Goal: Navigation & Orientation: Find specific page/section

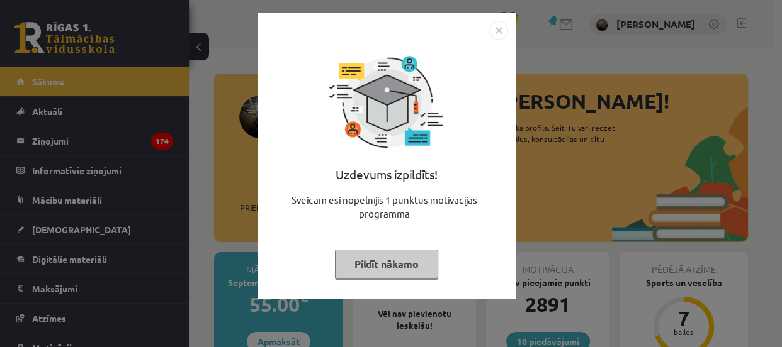
click at [350, 273] on button "Pildīt nākamo" at bounding box center [386, 264] width 103 height 29
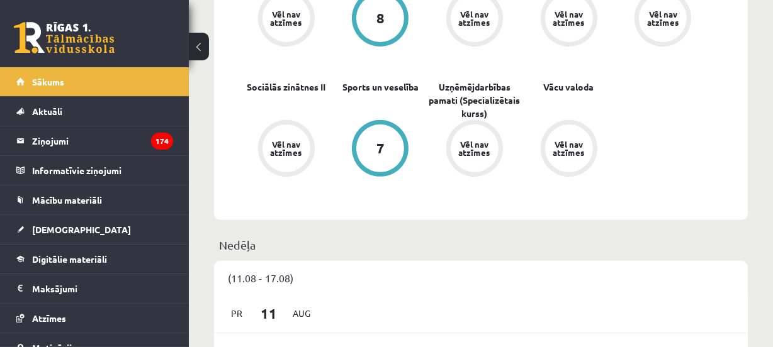
scroll to position [458, 0]
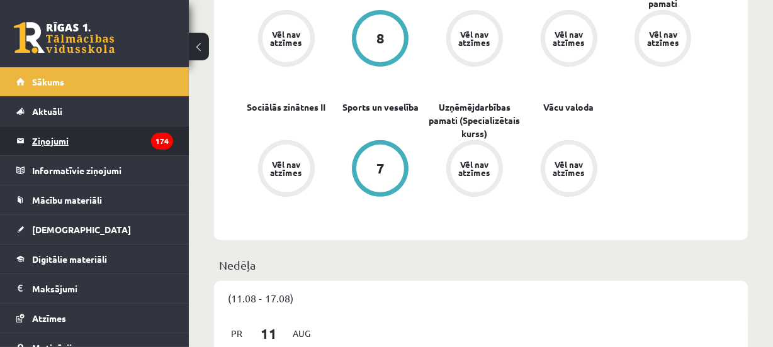
click at [60, 139] on legend "Ziņojumi 174" at bounding box center [102, 140] width 141 height 29
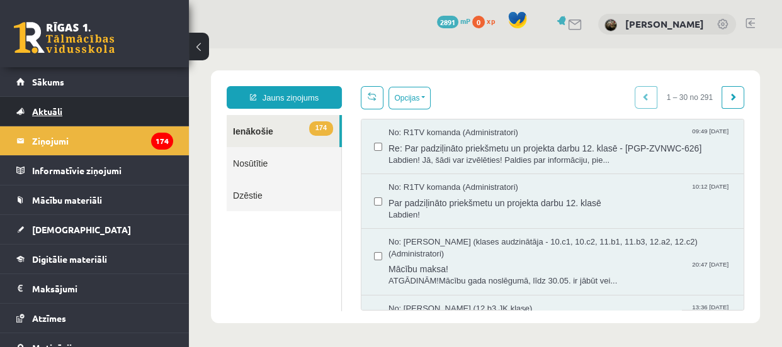
click at [52, 114] on span "Aktuāli" at bounding box center [47, 111] width 30 height 11
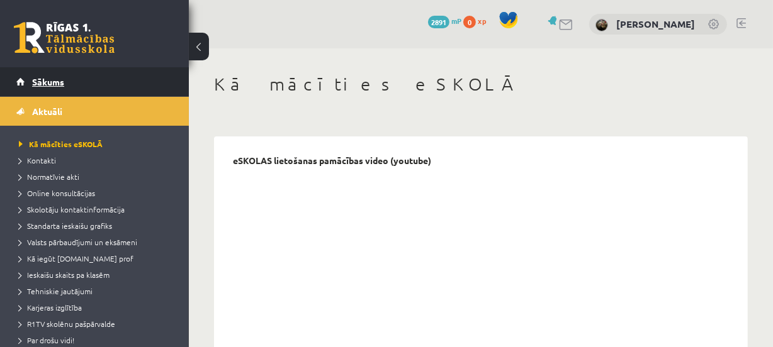
click at [57, 85] on span "Sākums" at bounding box center [48, 81] width 32 height 11
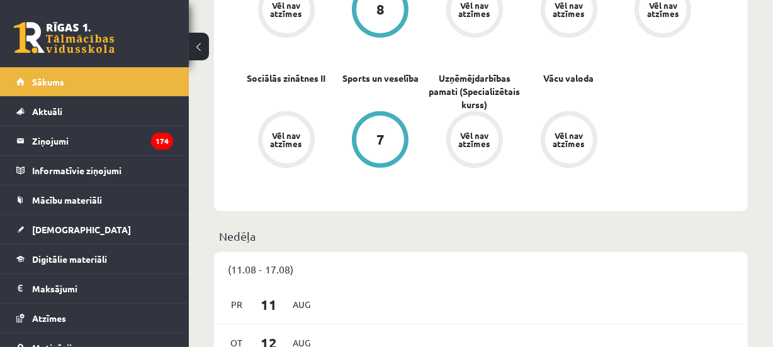
scroll to position [343, 0]
